Goal: Answer question/provide support

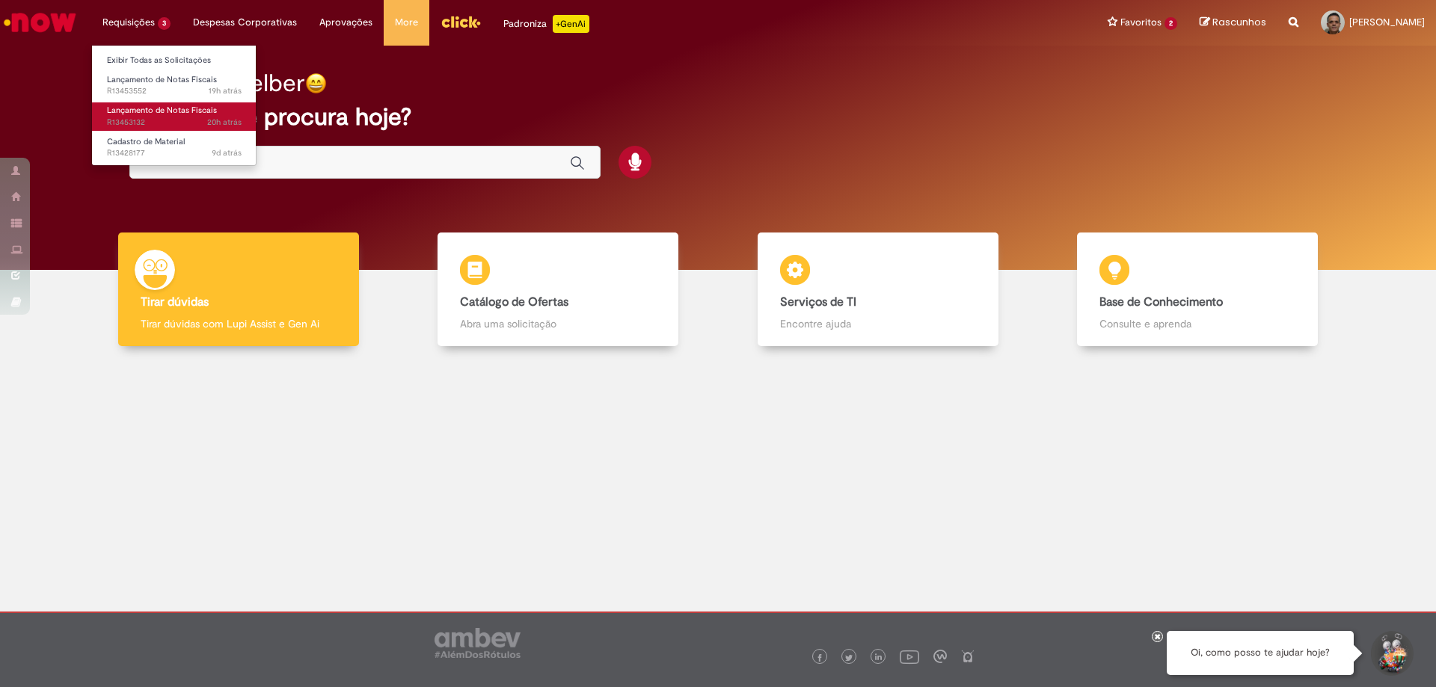
click at [147, 112] on span "Lançamento de Notas Fiscais" at bounding box center [162, 110] width 110 height 11
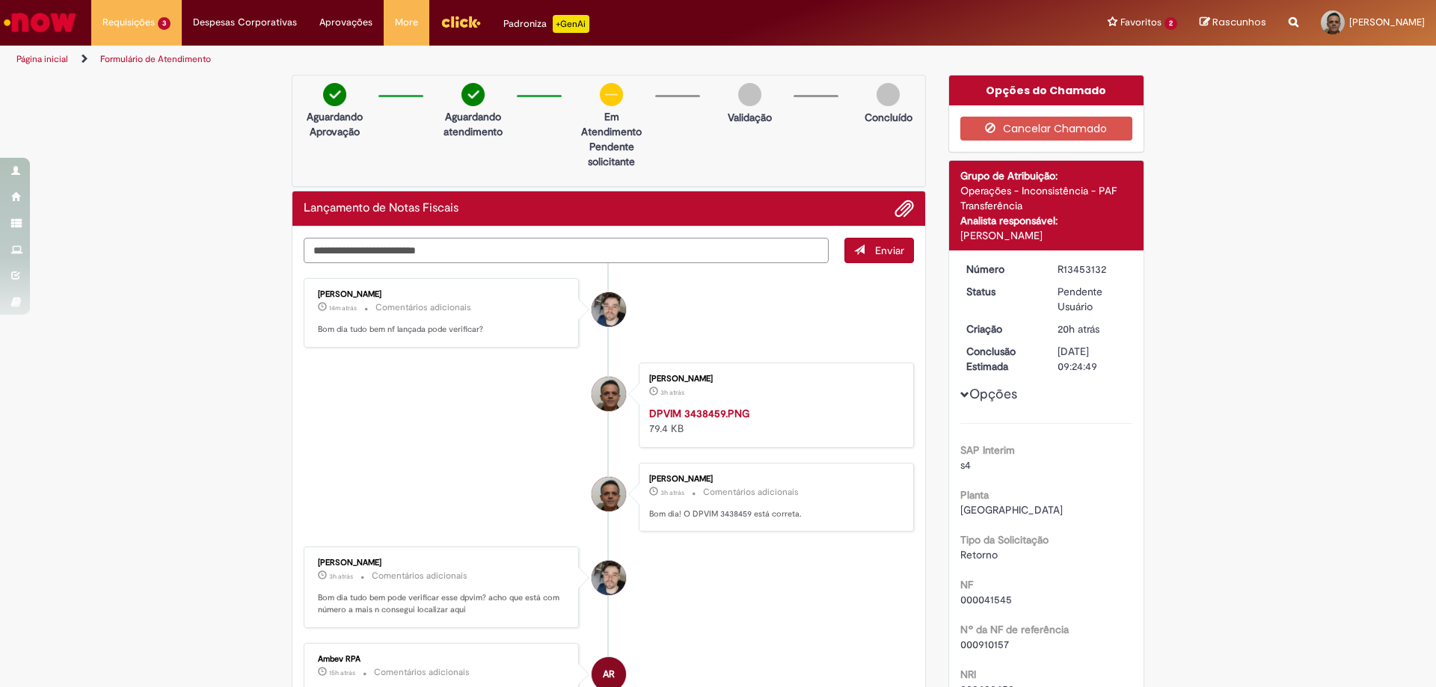
click at [378, 248] on textarea "Digite sua mensagem aqui..." at bounding box center [566, 250] width 525 height 25
type textarea "**********"
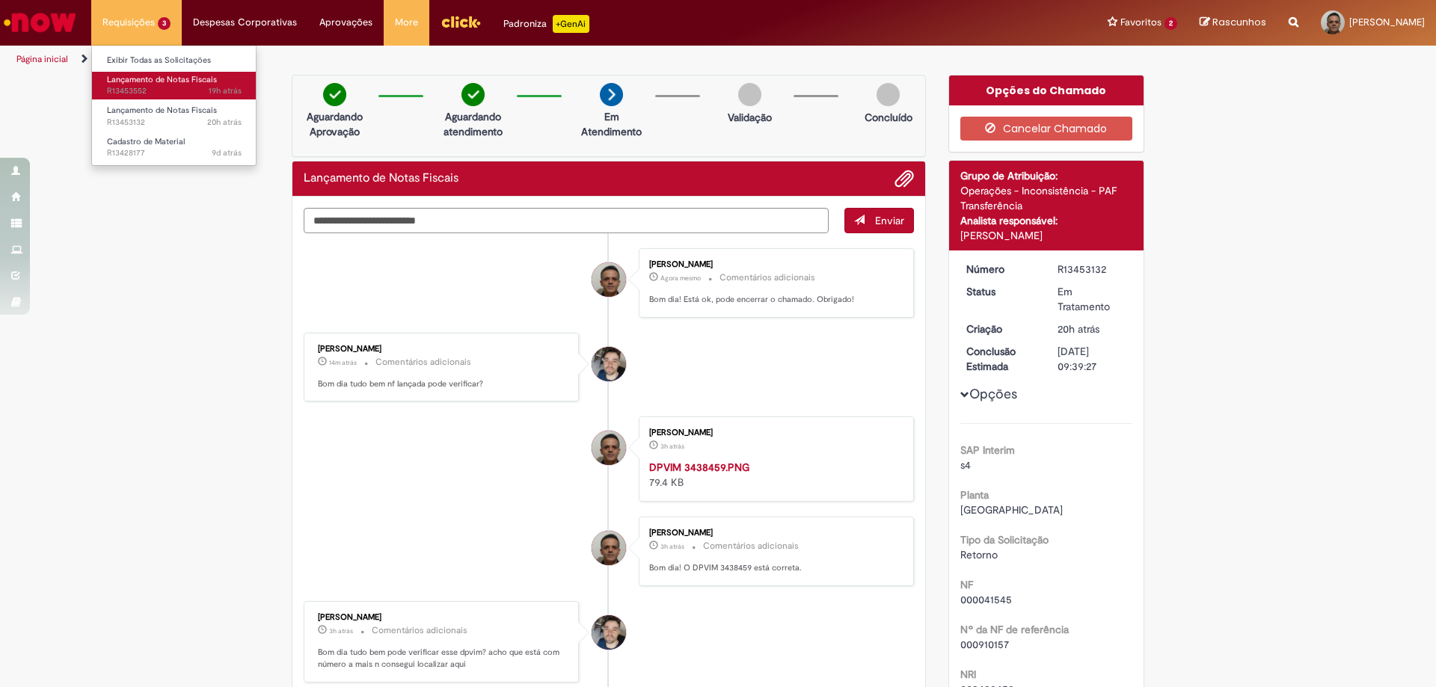
click at [145, 85] on span "19h atrás 19 horas atrás R13453552" at bounding box center [174, 91] width 135 height 12
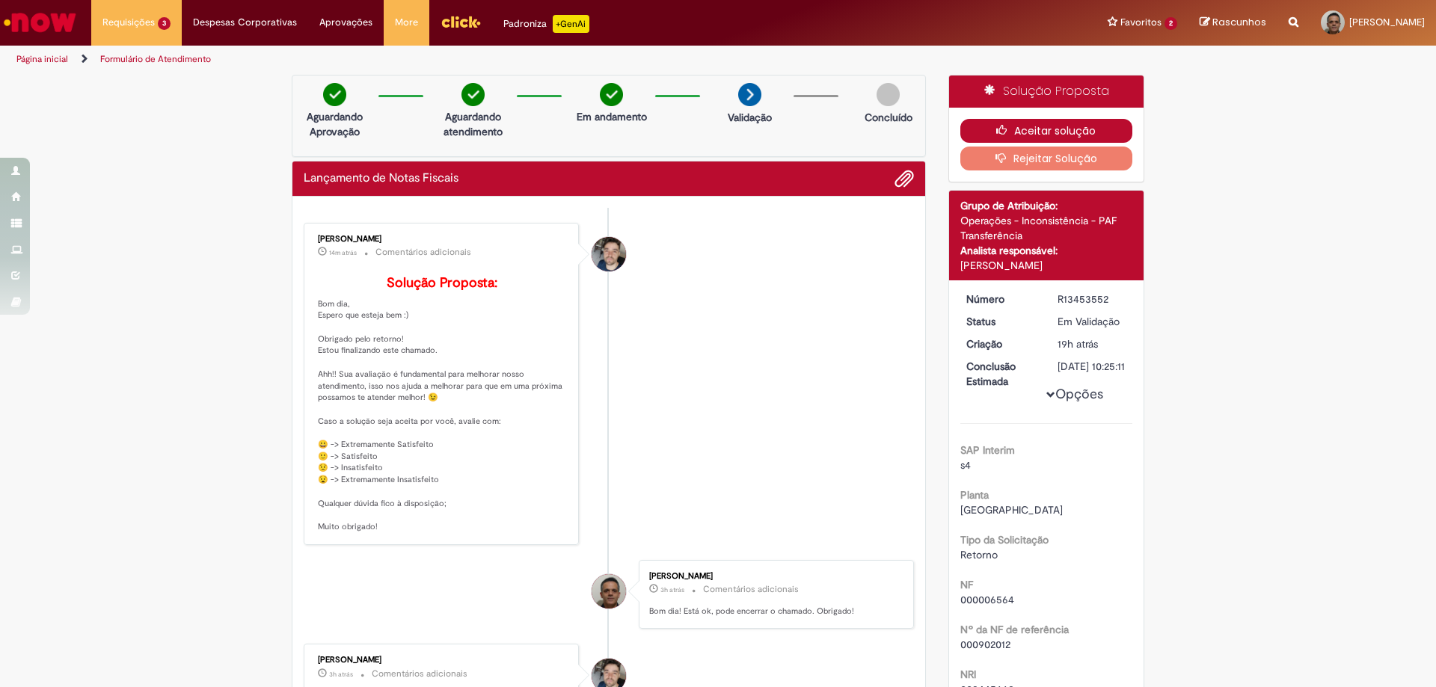
click at [1063, 132] on button "Aceitar solução" at bounding box center [1046, 131] width 173 height 24
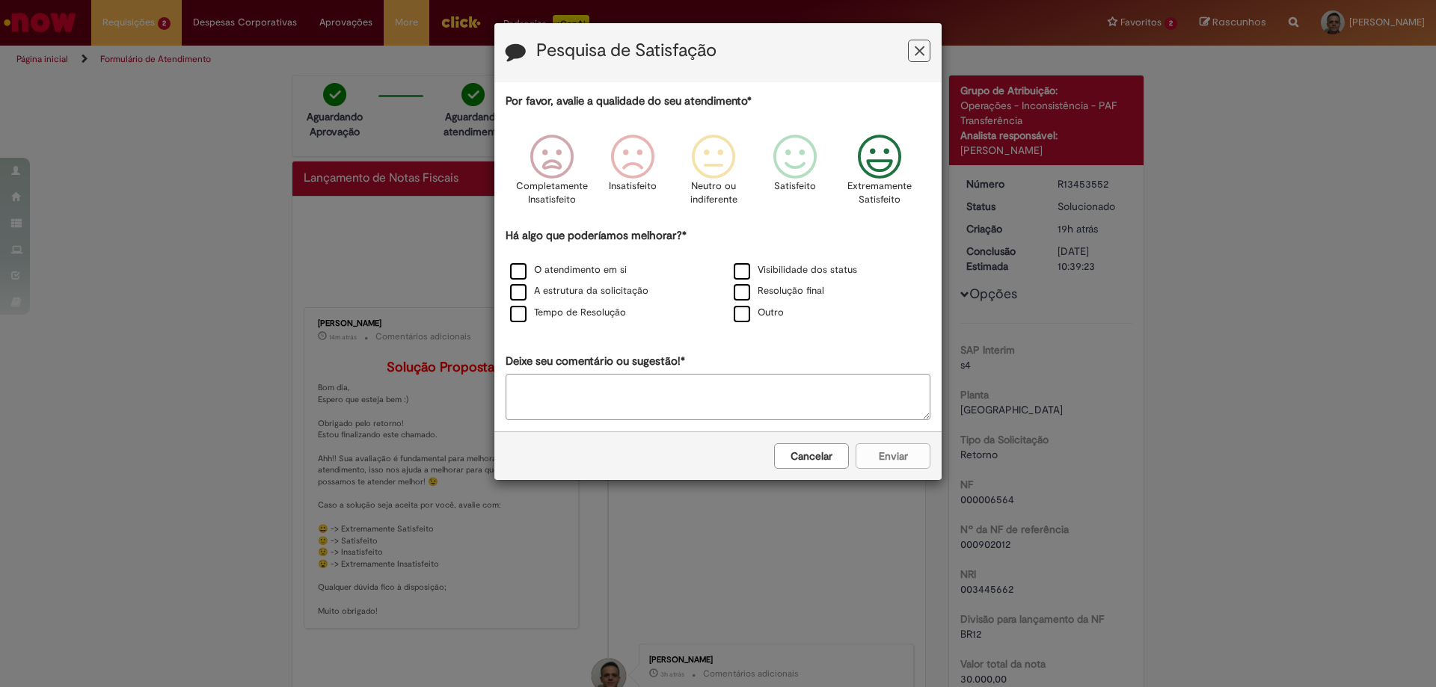
click at [882, 161] on icon "Feedback" at bounding box center [880, 157] width 56 height 45
click at [760, 291] on label "Resolução final" at bounding box center [779, 291] width 90 height 14
click at [900, 453] on button "Enviar" at bounding box center [892, 455] width 75 height 25
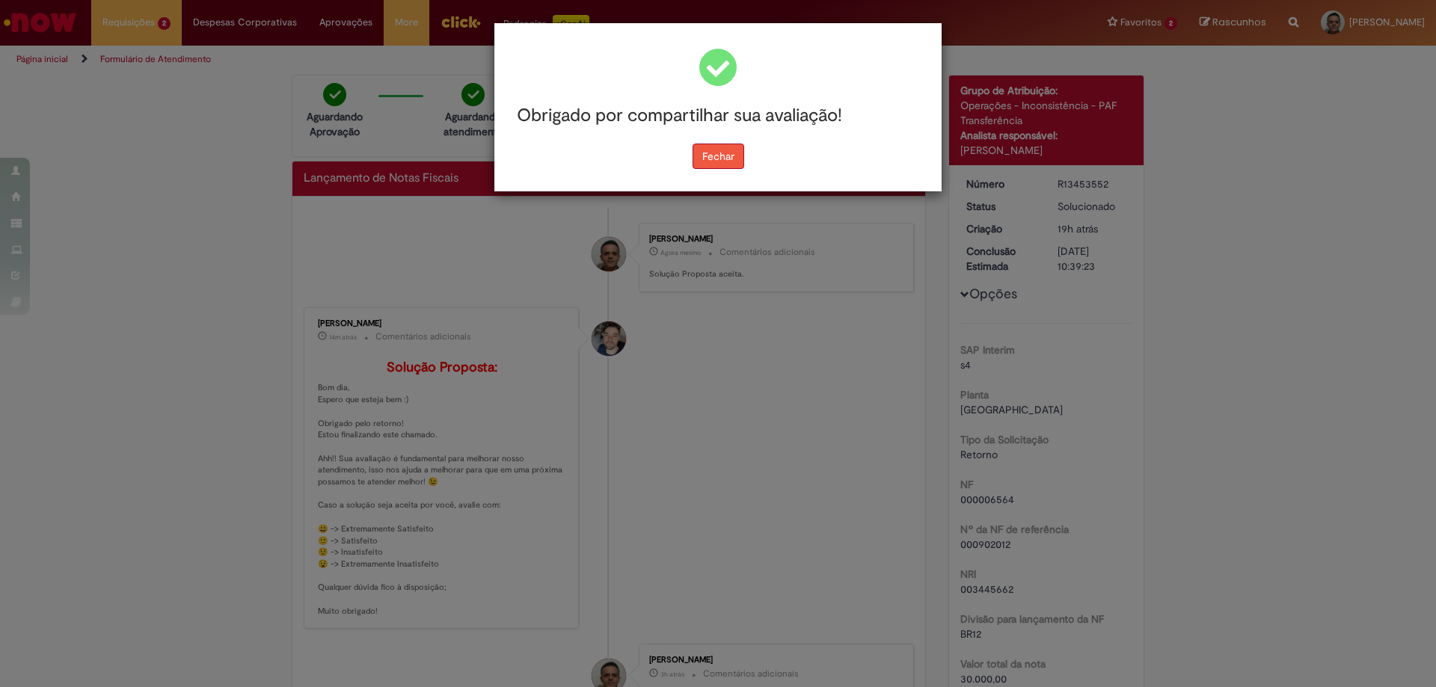
click at [725, 162] on button "Fechar" at bounding box center [718, 156] width 52 height 25
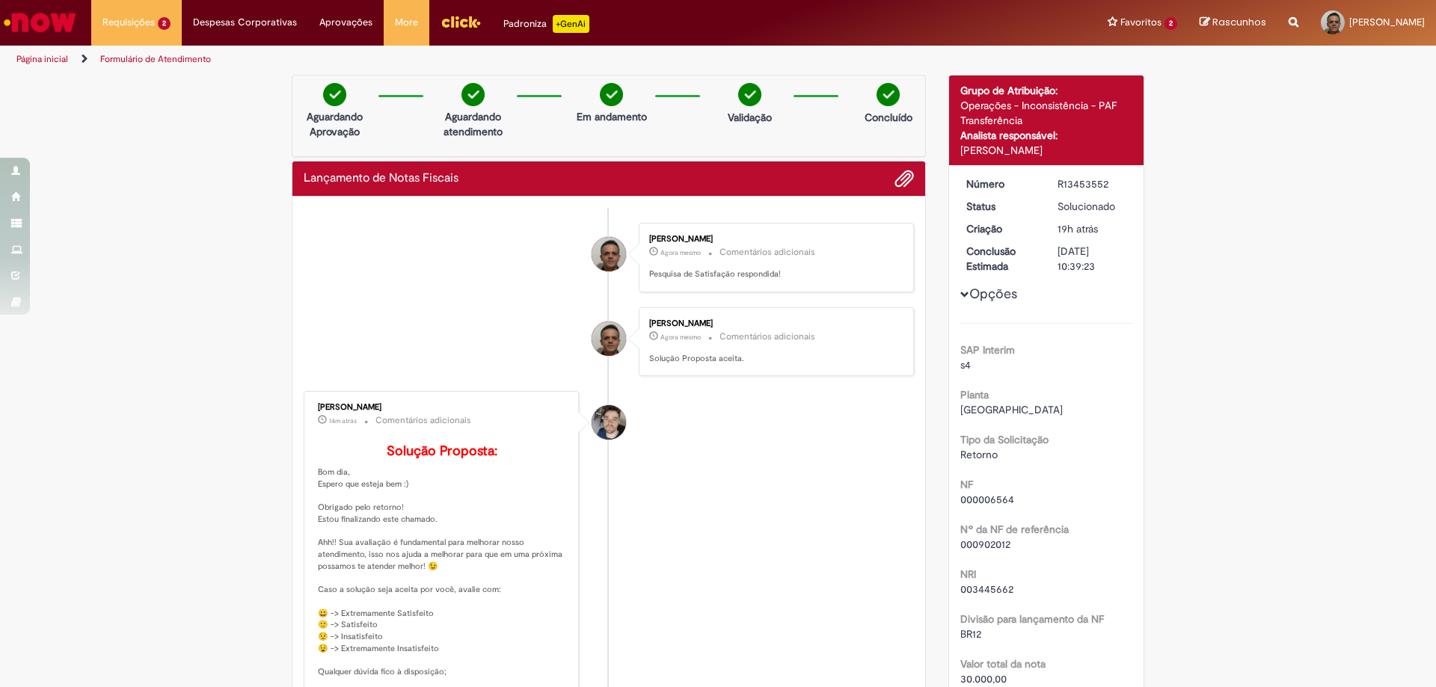
click at [46, 59] on link "Página inicial" at bounding box center [42, 59] width 52 height 12
